Goal: Book appointment/travel/reservation

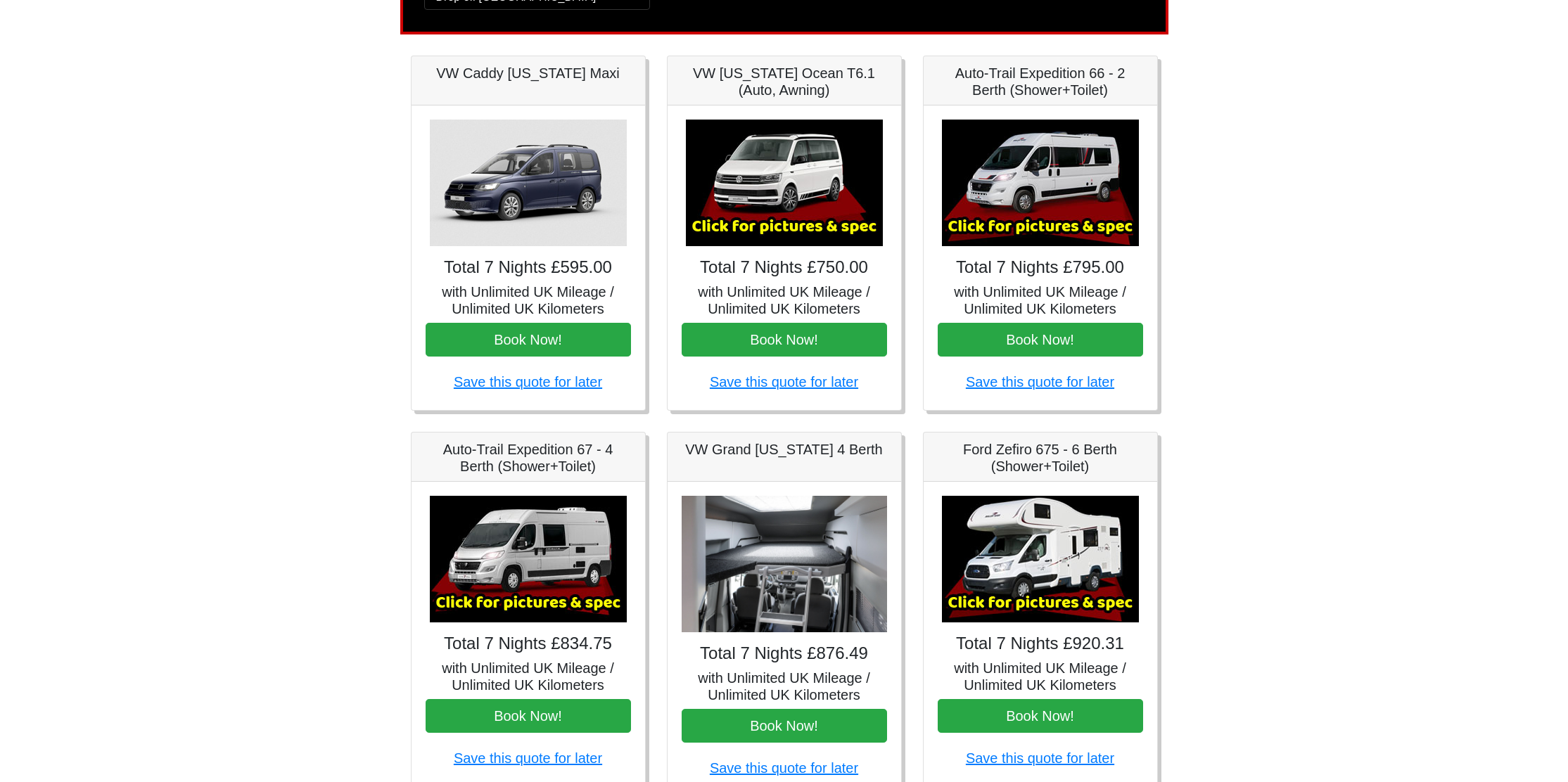
scroll to position [16, 0]
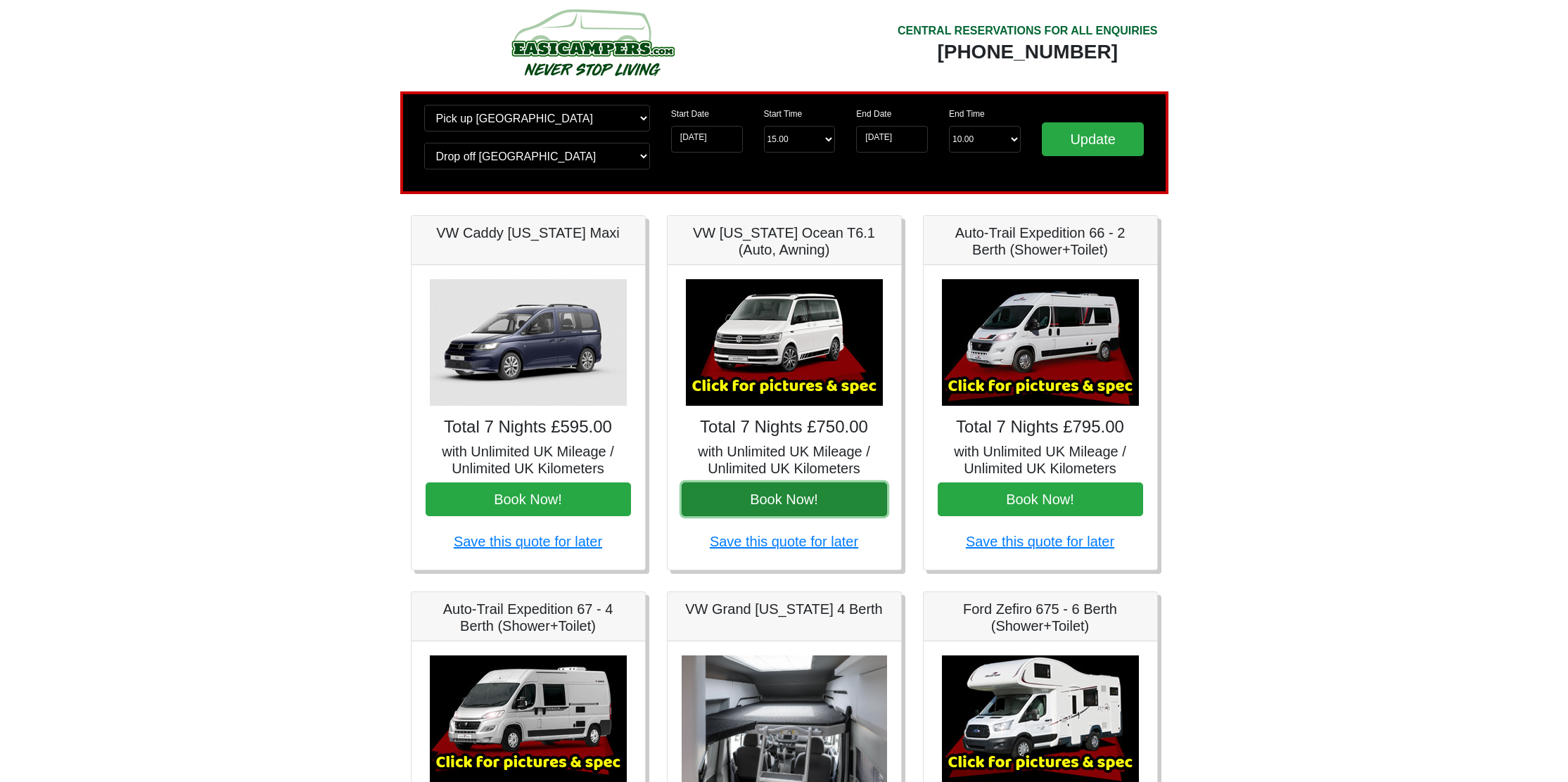
click at [785, 494] on button "Book Now!" at bounding box center [784, 499] width 206 height 34
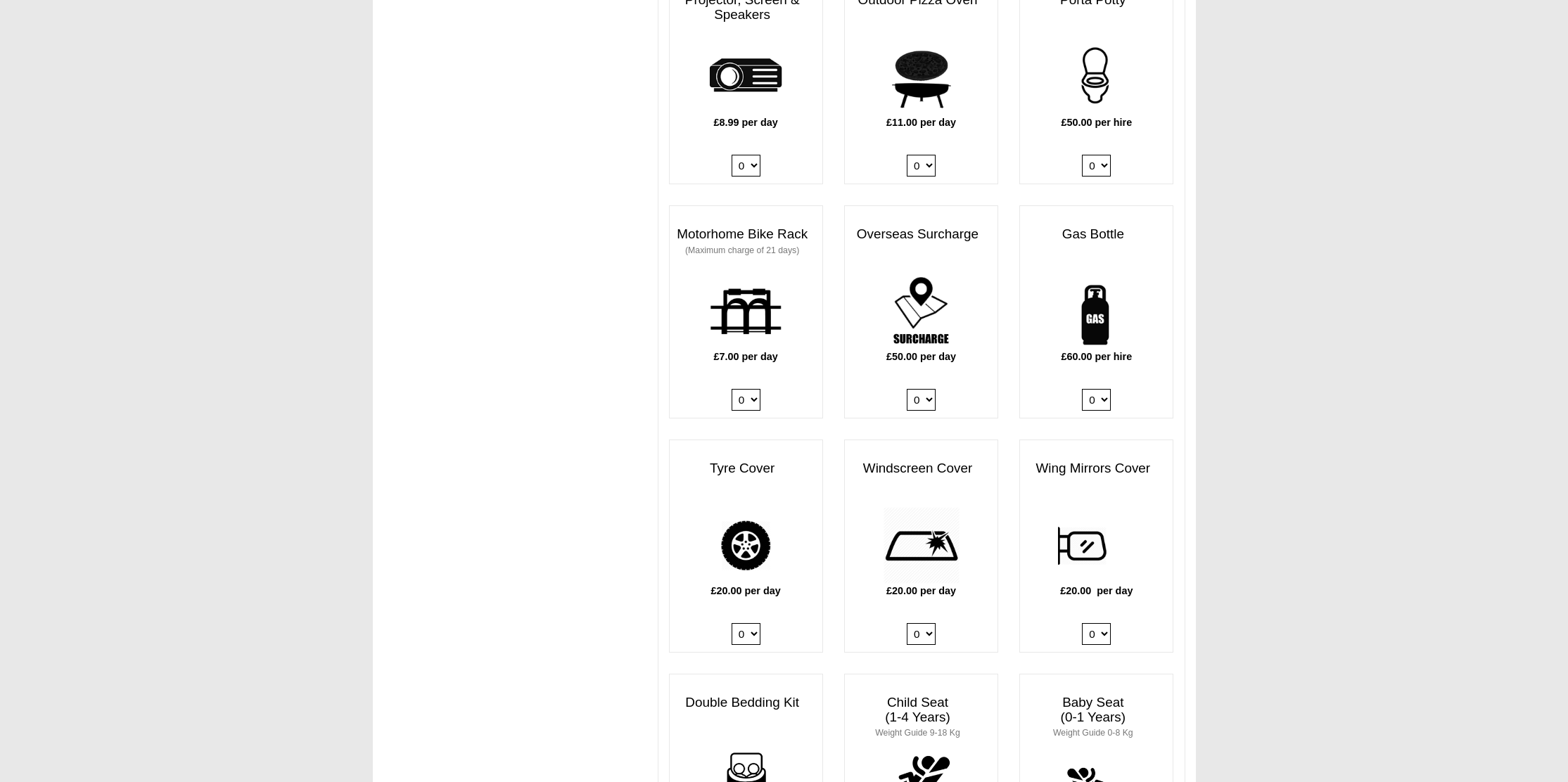
scroll to position [875, 0]
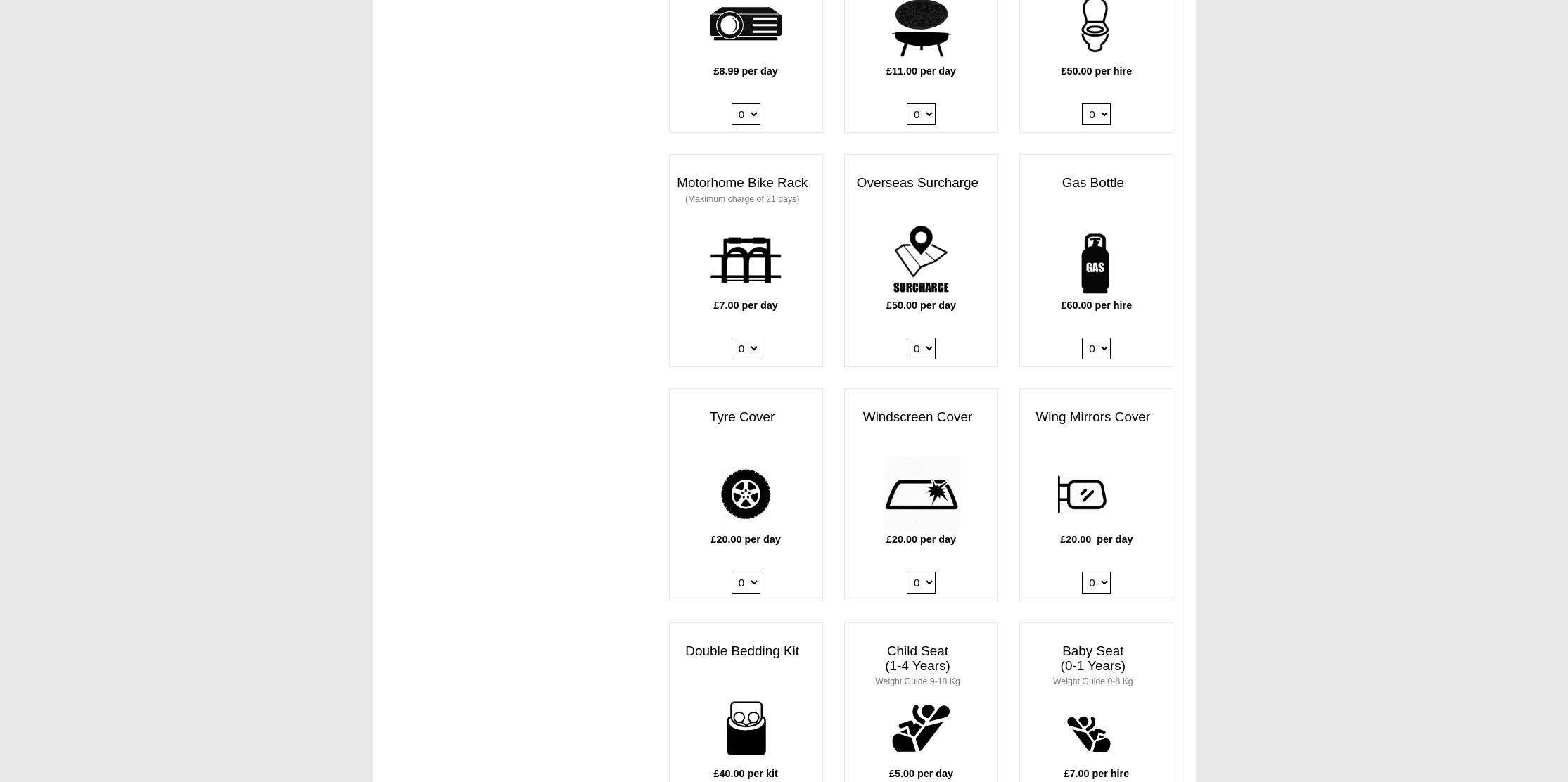
click at [1105, 337] on select "0 1" at bounding box center [1096, 348] width 29 height 22
select select "Gas Bottle x QTY 1 @ 60.00 GBP per hire."
click at [1082, 337] on select "0 1" at bounding box center [1096, 348] width 29 height 22
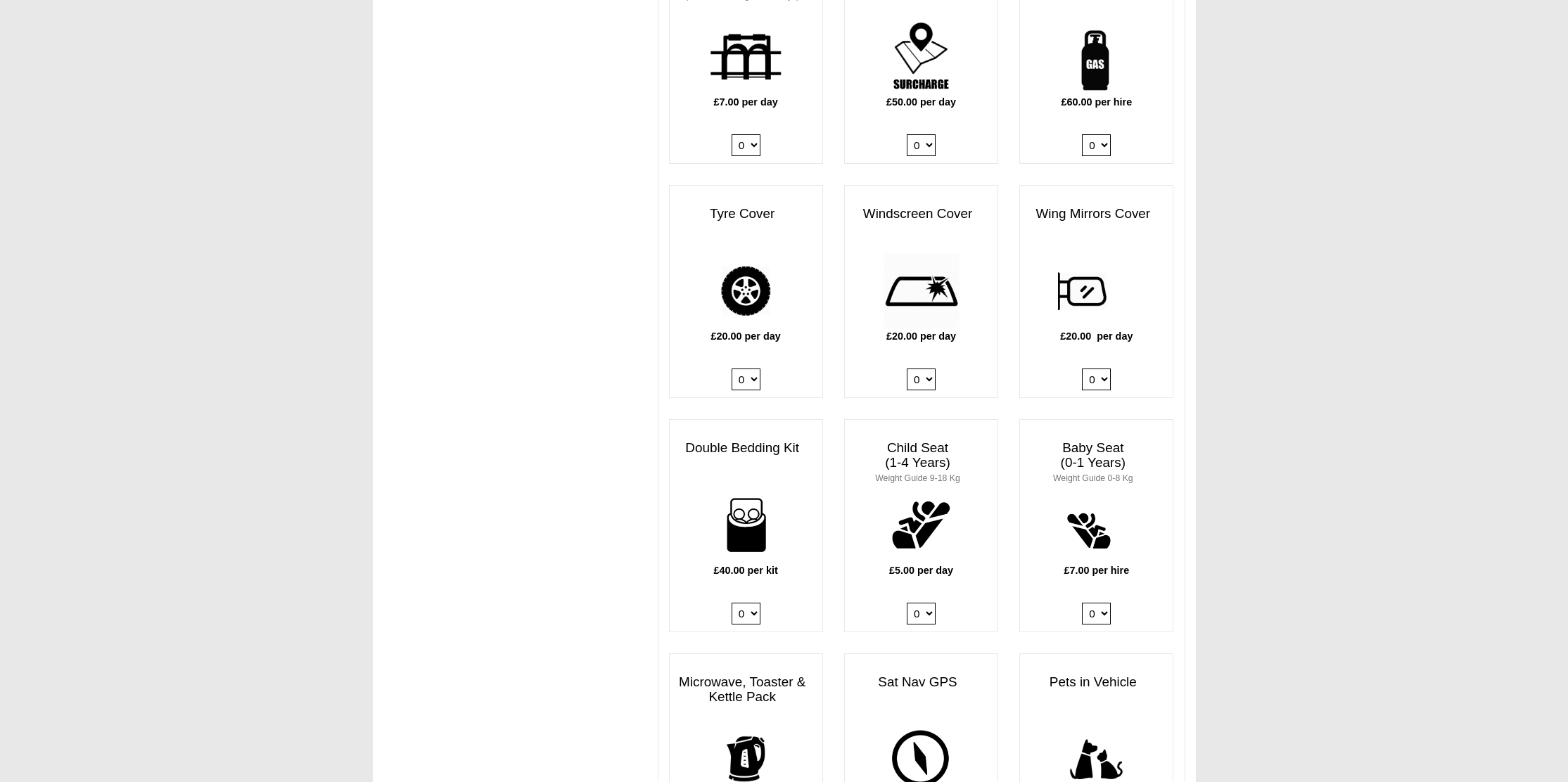
scroll to position [1262, 0]
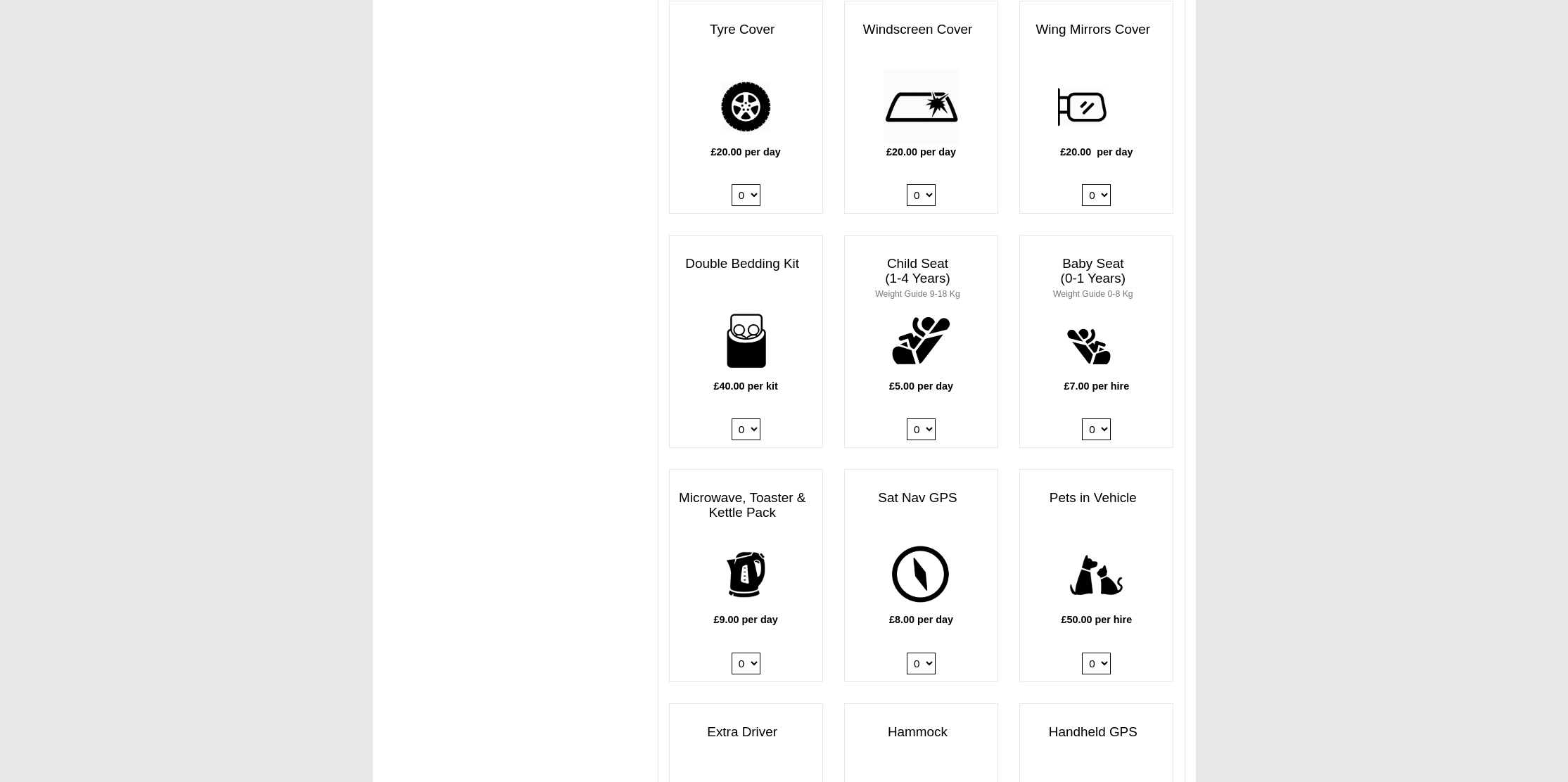
click at [751, 418] on select "0 1 2 3 4" at bounding box center [745, 429] width 29 height 22
select select "Double Bedding Kit x QTY 1 @ 40.00 GBP per kit."
click at [731, 418] on select "0 1 2 3 4" at bounding box center [745, 429] width 29 height 22
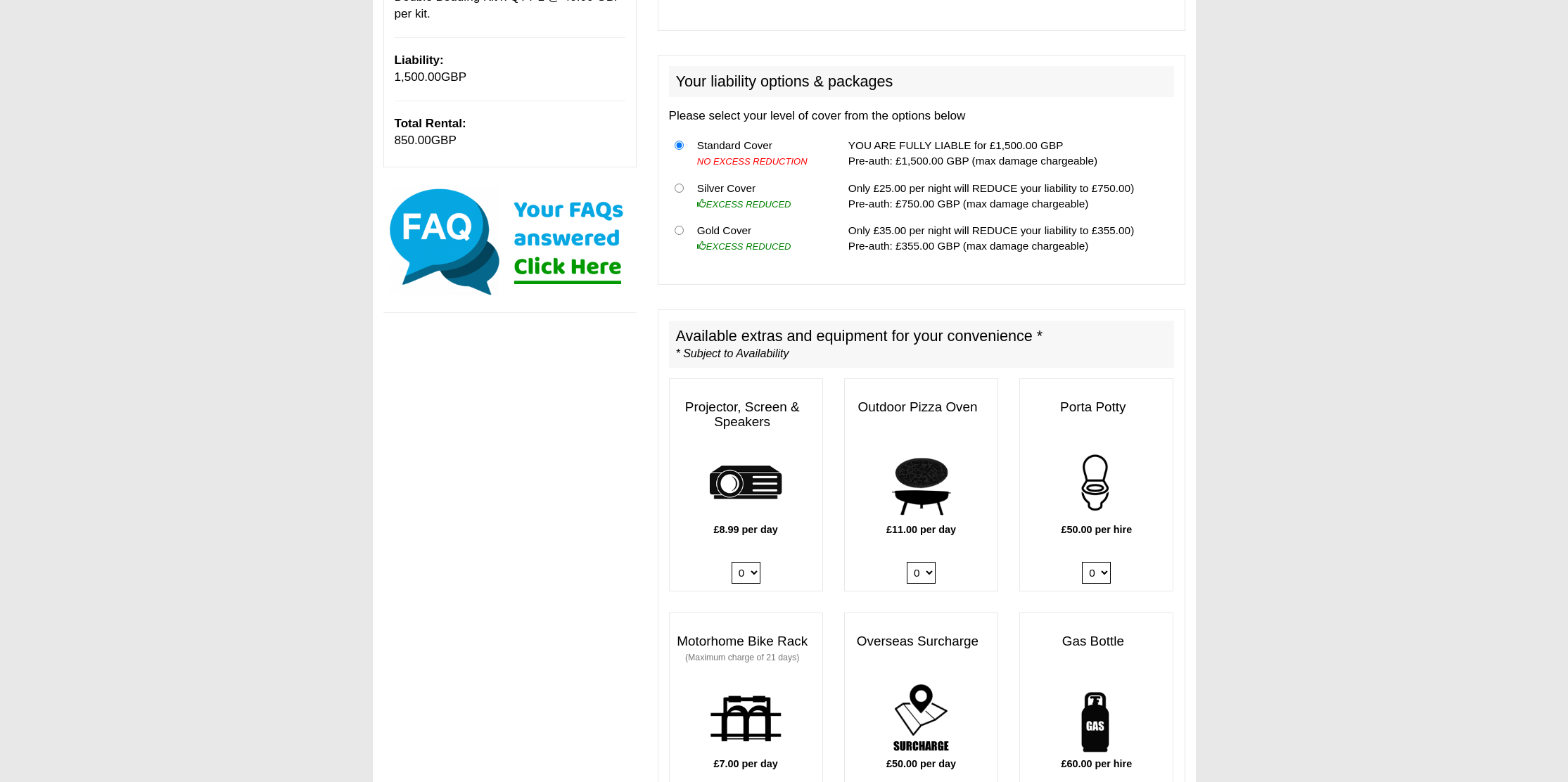
scroll to position [0, 0]
